Goal: Task Accomplishment & Management: Use online tool/utility

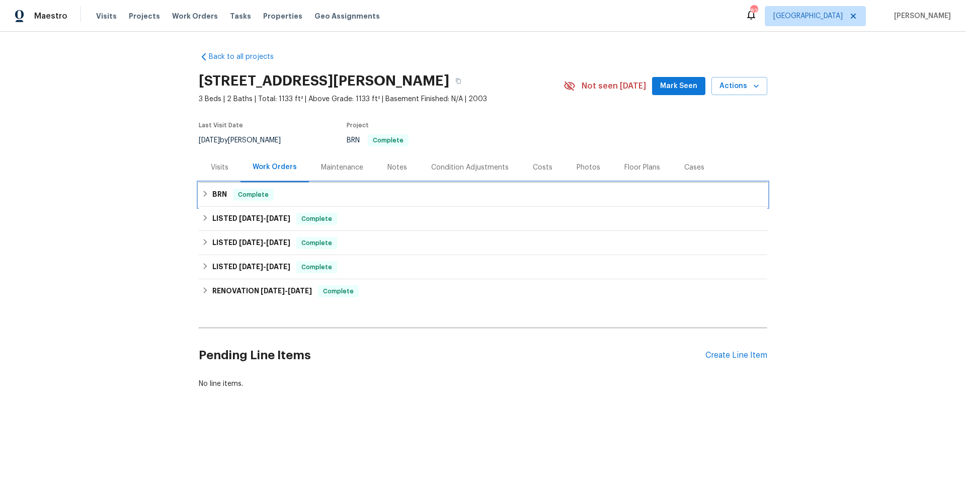
click at [426, 197] on div "BRN Complete" at bounding box center [483, 195] width 562 height 12
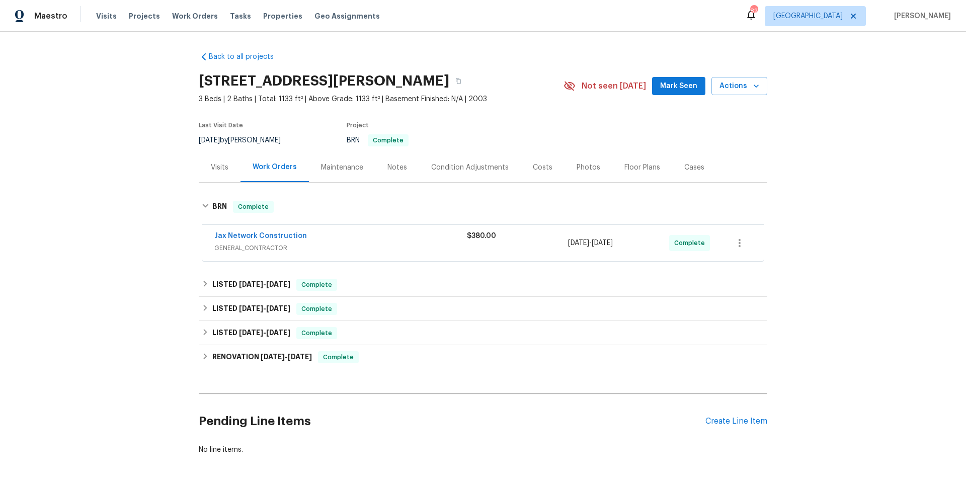
click at [403, 235] on div "Jax Network Construction" at bounding box center [340, 237] width 253 height 12
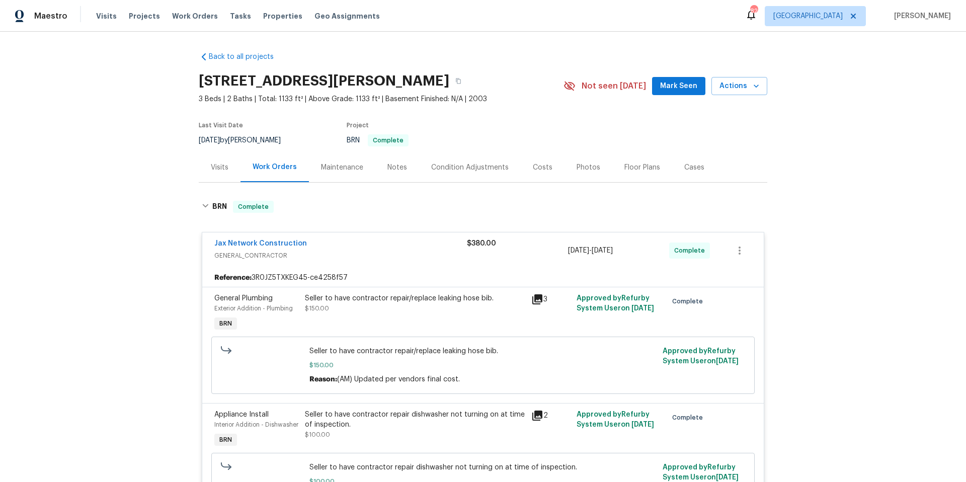
click at [343, 170] on div "Maintenance" at bounding box center [342, 167] width 42 height 10
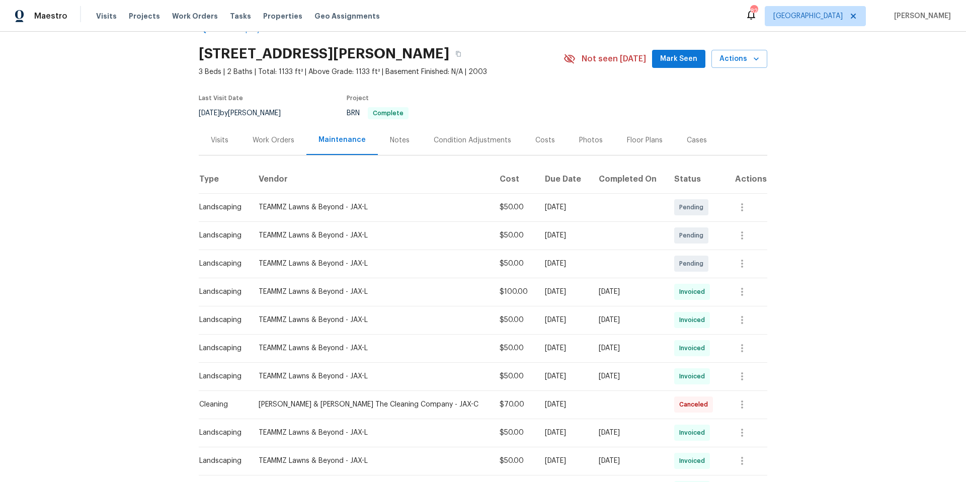
scroll to position [29, 0]
click at [738, 293] on icon "button" at bounding box center [742, 290] width 12 height 12
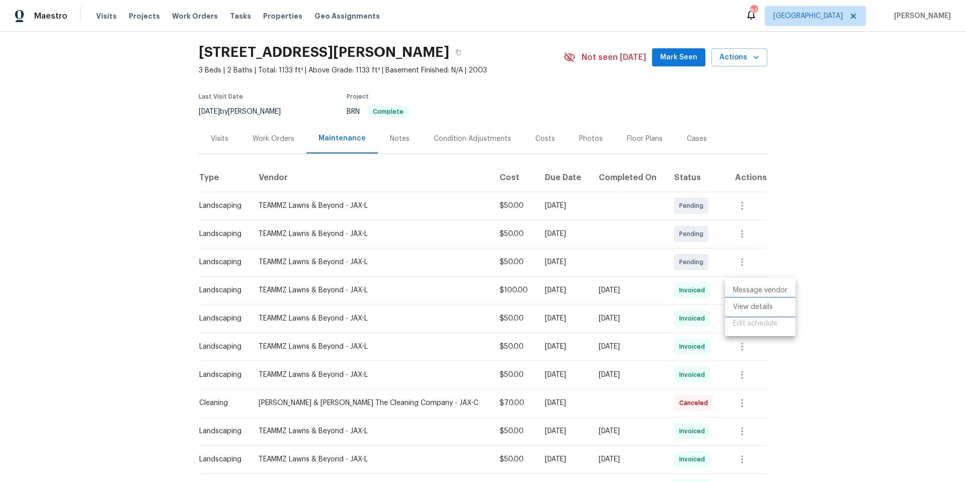
click at [740, 307] on li "View details" at bounding box center [760, 307] width 70 height 17
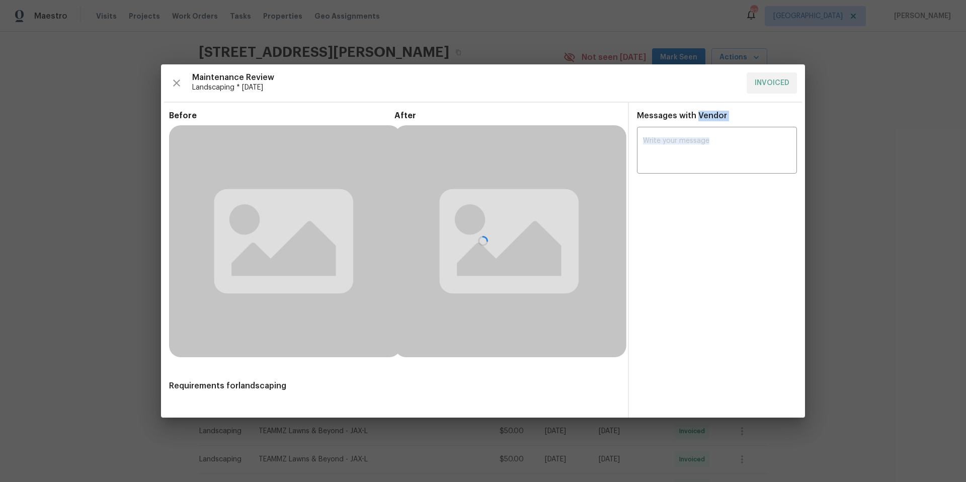
click at [740, 307] on div at bounding box center [483, 240] width 644 height 353
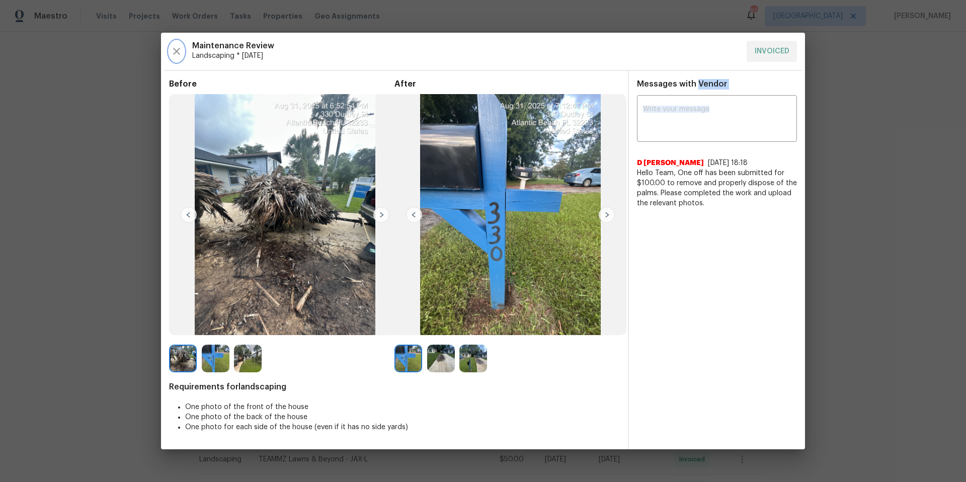
click at [177, 52] on icon "button" at bounding box center [176, 51] width 7 height 7
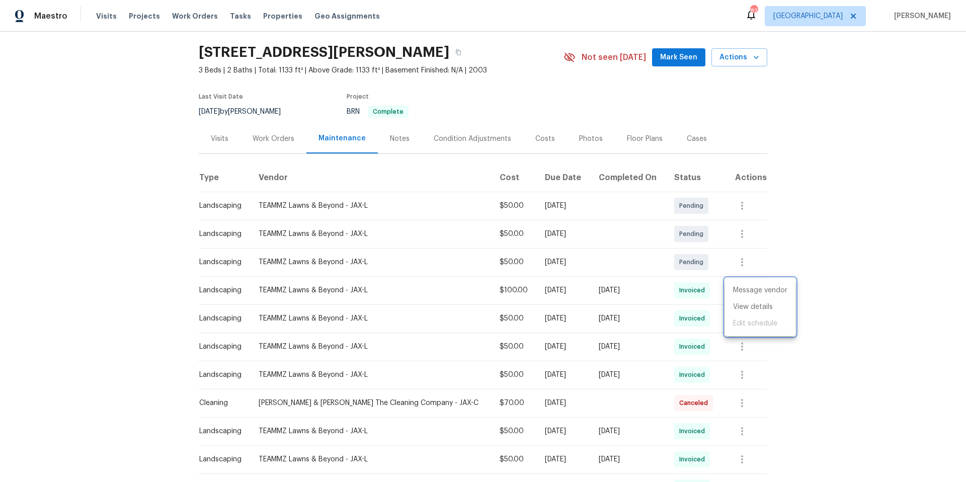
click at [287, 132] on div at bounding box center [483, 241] width 966 height 482
click at [271, 138] on div "Work Orders" at bounding box center [274, 139] width 42 height 10
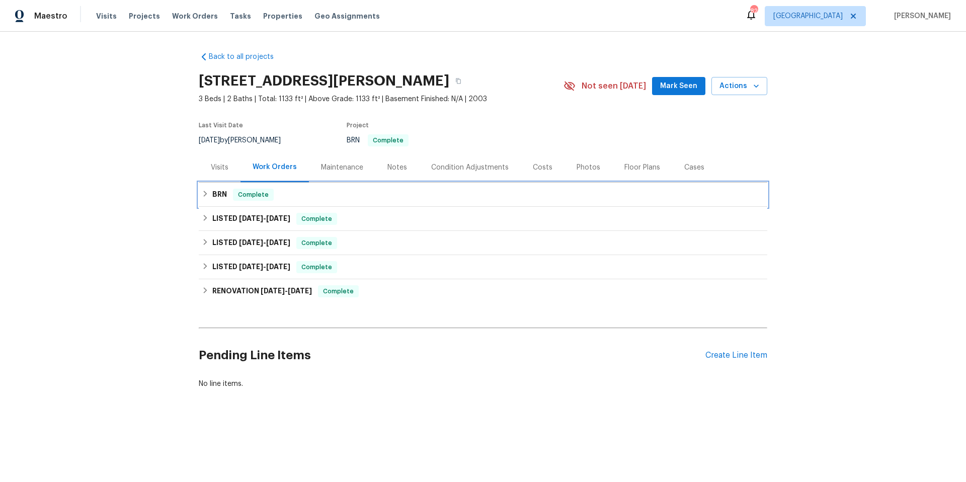
click at [318, 192] on div "BRN Complete" at bounding box center [483, 195] width 562 height 12
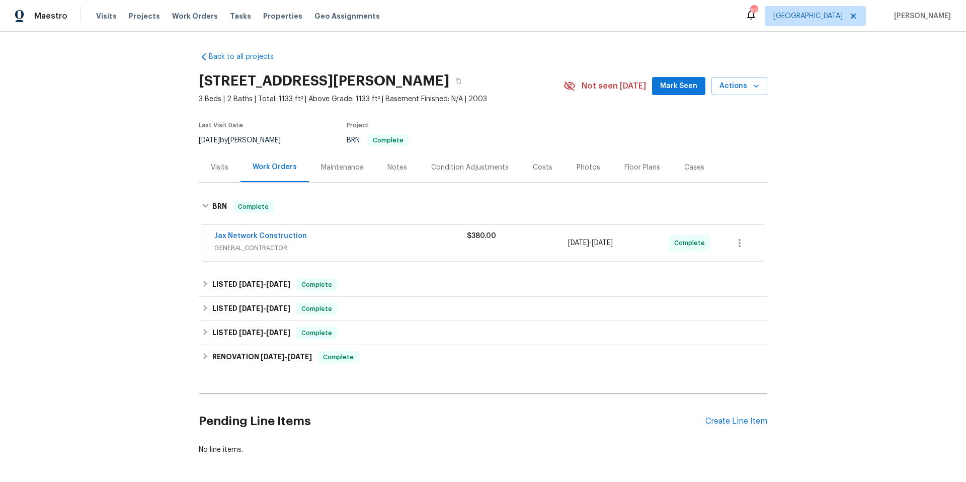
click at [330, 241] on div "Jax Network Construction" at bounding box center [340, 237] width 253 height 12
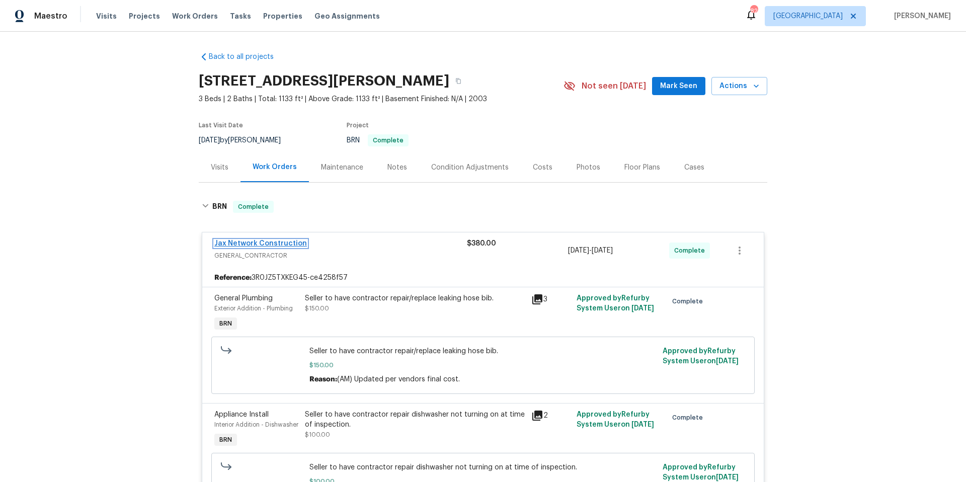
click at [275, 241] on link "Jax Network Construction" at bounding box center [260, 243] width 93 height 7
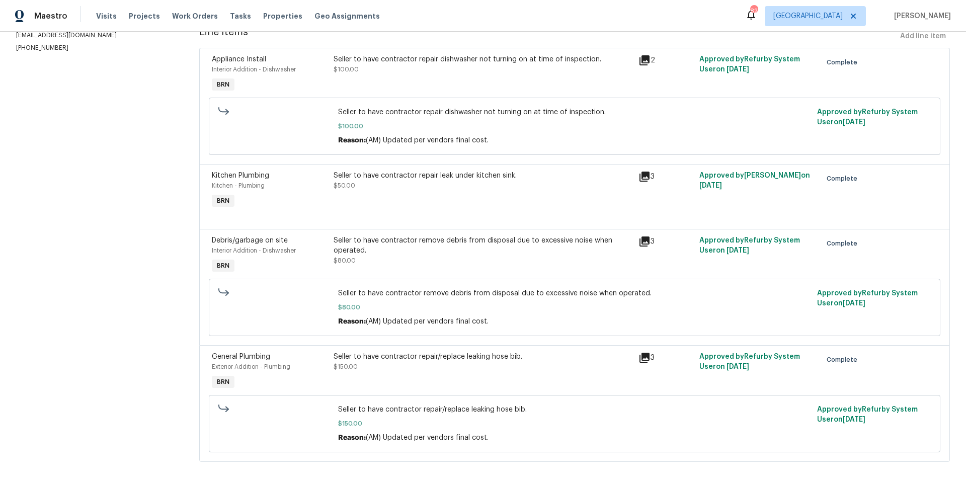
scroll to position [153, 0]
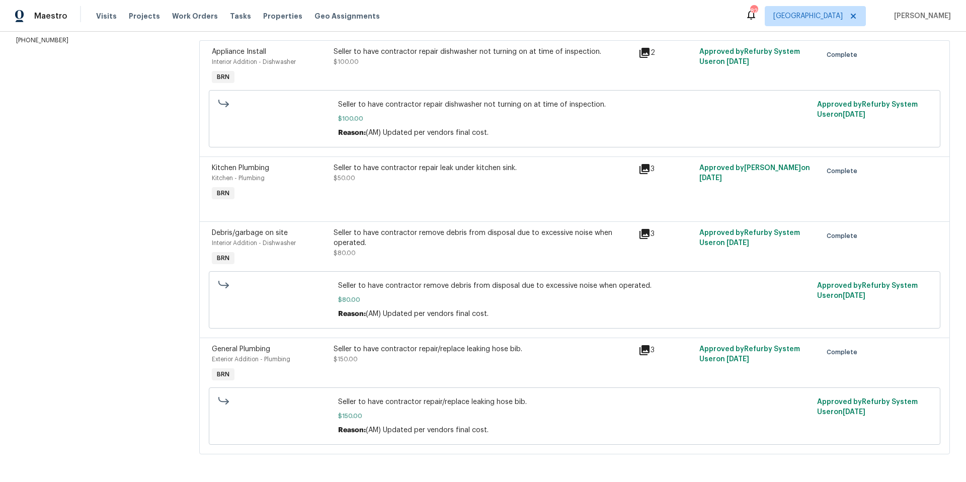
click at [639, 349] on icon at bounding box center [644, 350] width 10 height 10
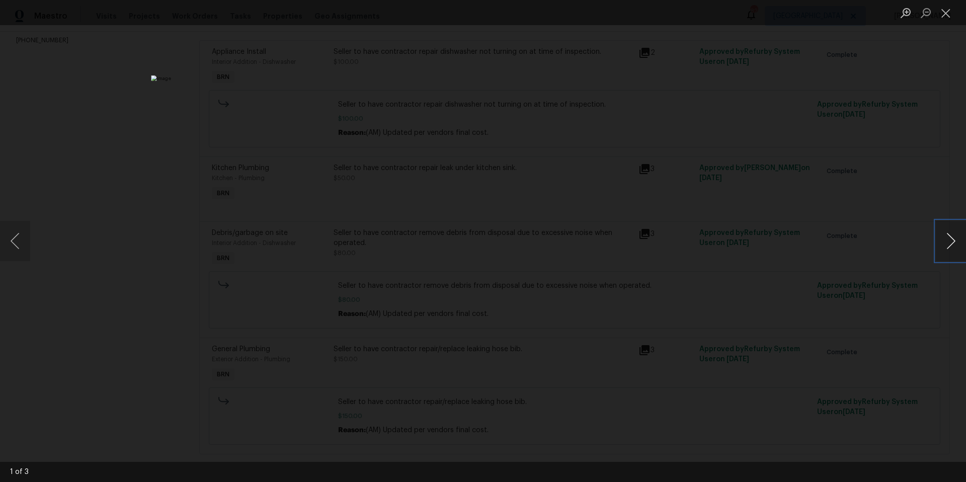
click at [951, 239] on button "Next image" at bounding box center [951, 241] width 30 height 40
click at [691, 250] on img "Lightbox" at bounding box center [483, 241] width 966 height 482
click at [781, 234] on div "Lightbox" at bounding box center [483, 241] width 966 height 482
